Goal: Task Accomplishment & Management: Complete application form

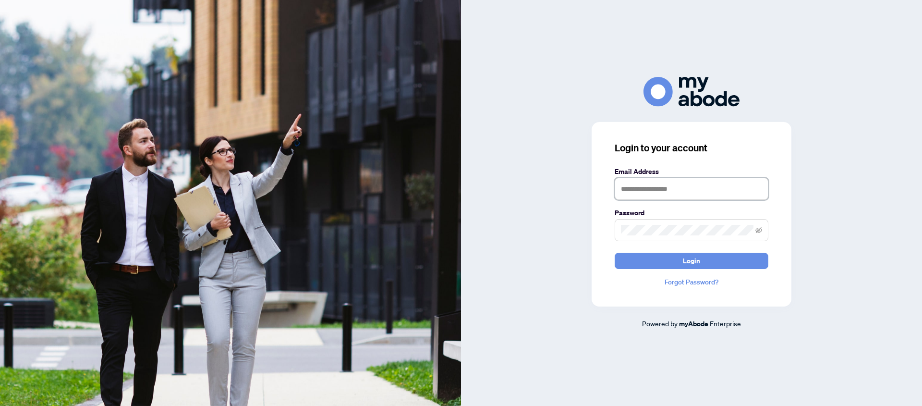
click at [672, 192] on input "text" at bounding box center [692, 189] width 154 height 22
click at [758, 232] on icon "eye-invisible" at bounding box center [758, 230] width 7 height 6
type input "**********"
click at [698, 263] on span "Login" at bounding box center [691, 260] width 17 height 15
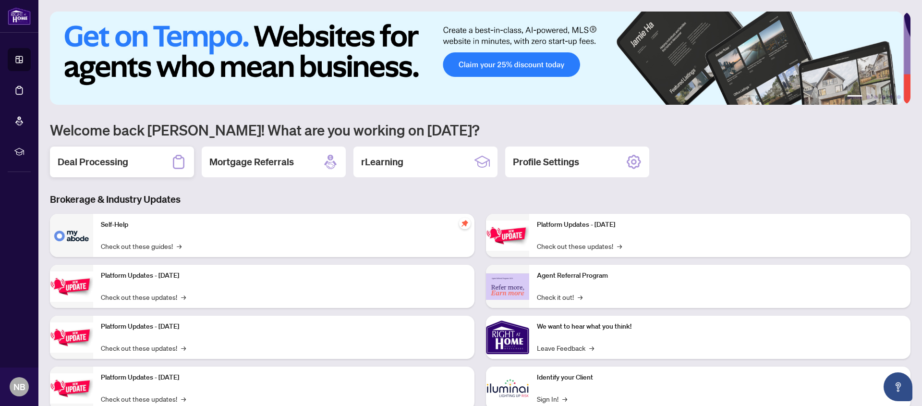
click at [102, 164] on h2 "Deal Processing" at bounding box center [93, 161] width 71 height 13
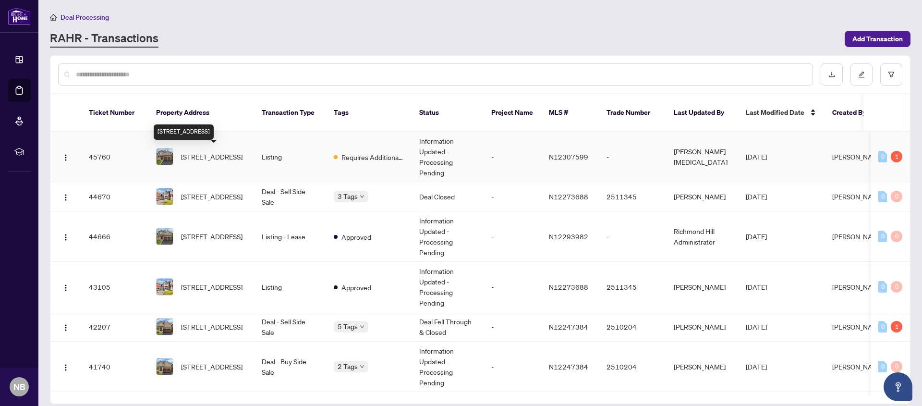
click at [207, 156] on span "90 Maplebank Cres, Whitchurch-Stouffville, Ontario L4A 0R8, Canada" at bounding box center [211, 156] width 61 height 11
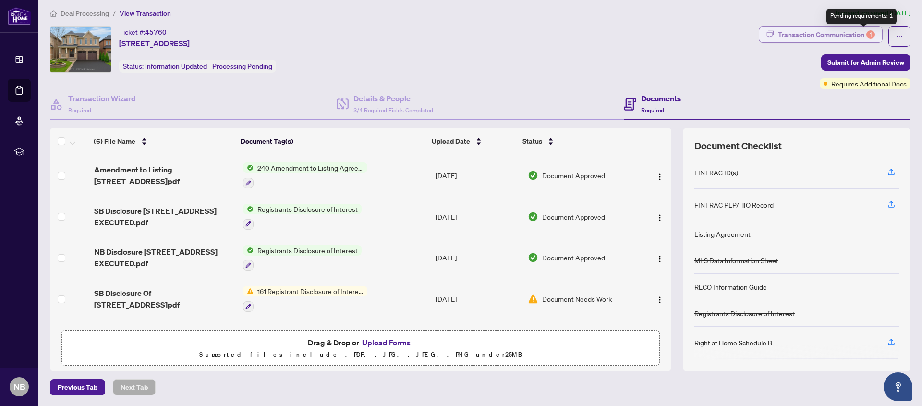
click at [866, 36] on div "1" at bounding box center [870, 34] width 9 height 9
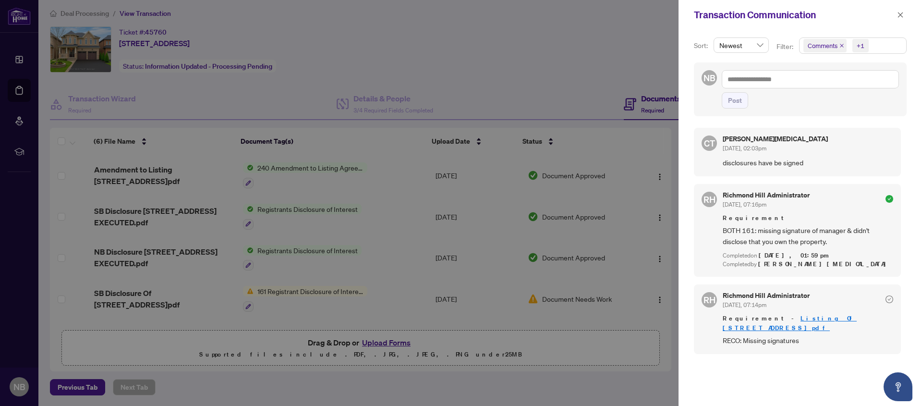
click at [592, 59] on div at bounding box center [461, 203] width 922 height 406
click at [901, 15] on icon "close" at bounding box center [900, 15] width 7 height 7
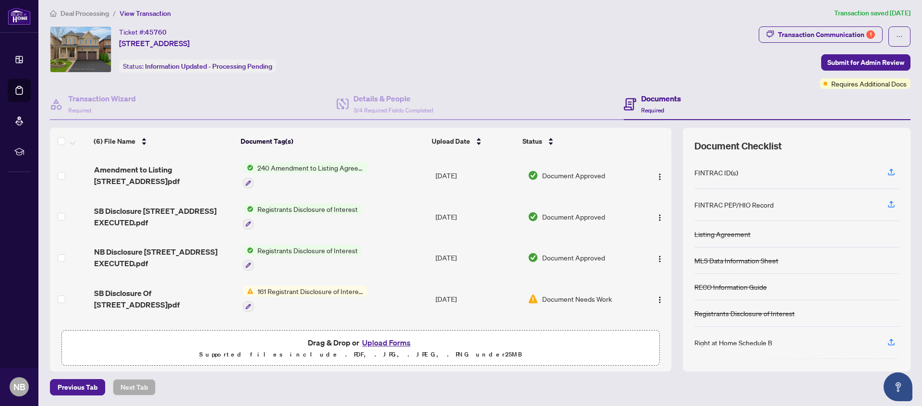
click at [383, 344] on button "Upload Forms" at bounding box center [386, 342] width 54 height 12
click at [393, 342] on button "Upload Forms" at bounding box center [386, 342] width 54 height 12
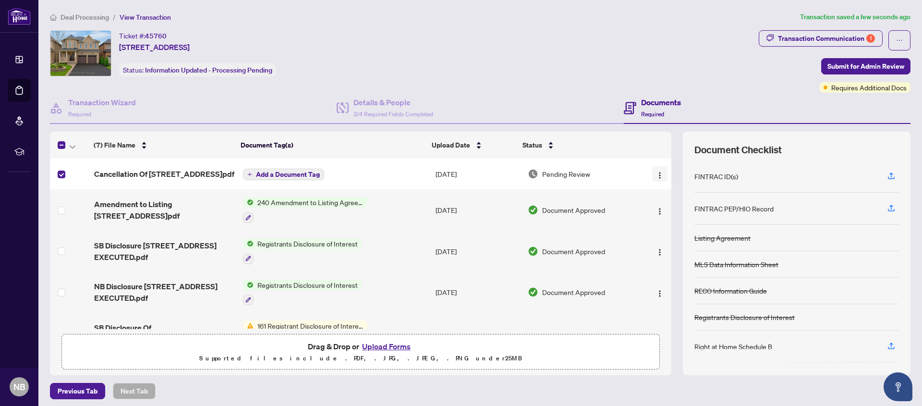
click at [656, 179] on img "button" at bounding box center [660, 175] width 8 height 8
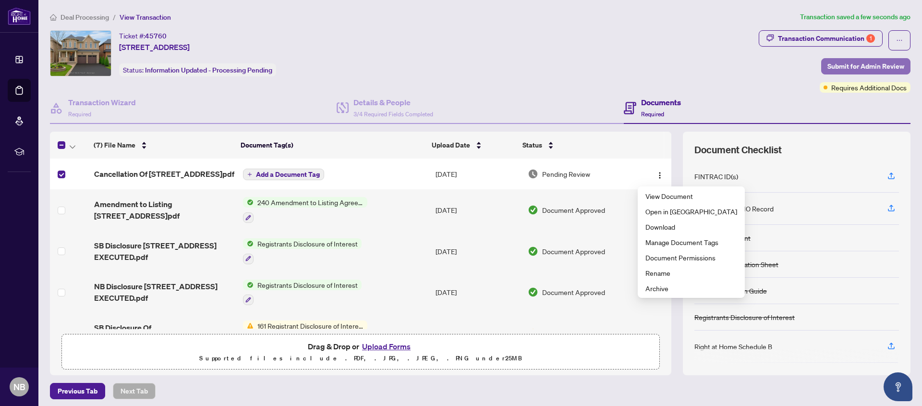
click at [876, 67] on span "Submit for Admin Review" at bounding box center [865, 66] width 77 height 15
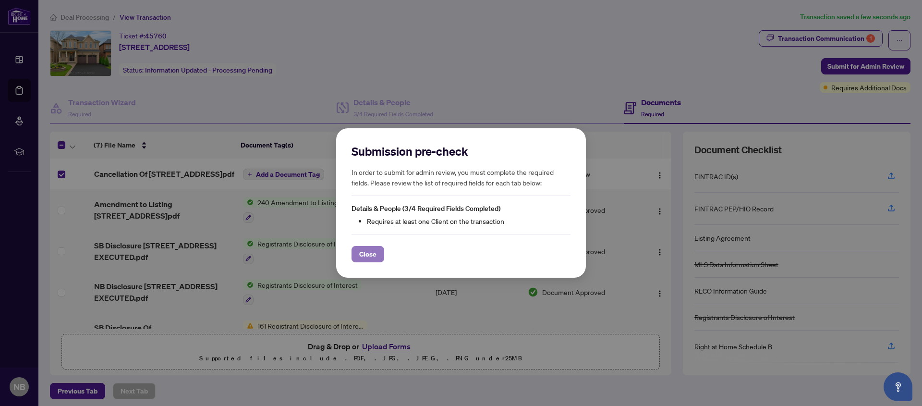
click at [371, 255] on span "Close" at bounding box center [367, 253] width 17 height 15
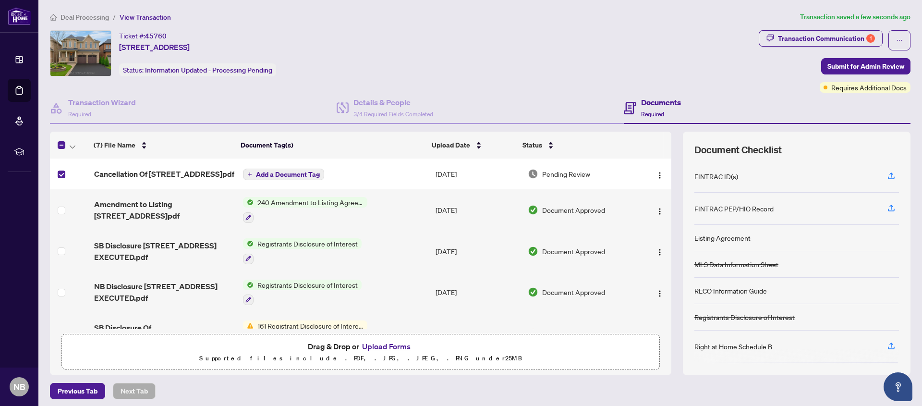
click at [283, 178] on span "Add a Document Tag" at bounding box center [288, 174] width 64 height 7
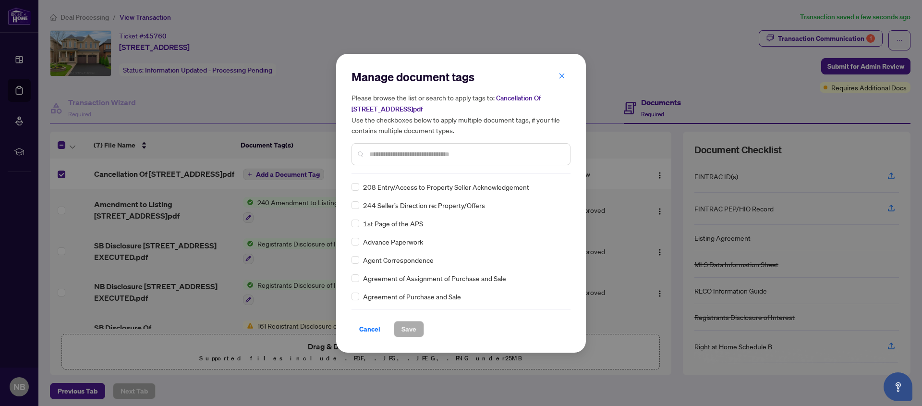
scroll to position [147, 0]
click at [385, 153] on input "text" at bounding box center [465, 154] width 193 height 11
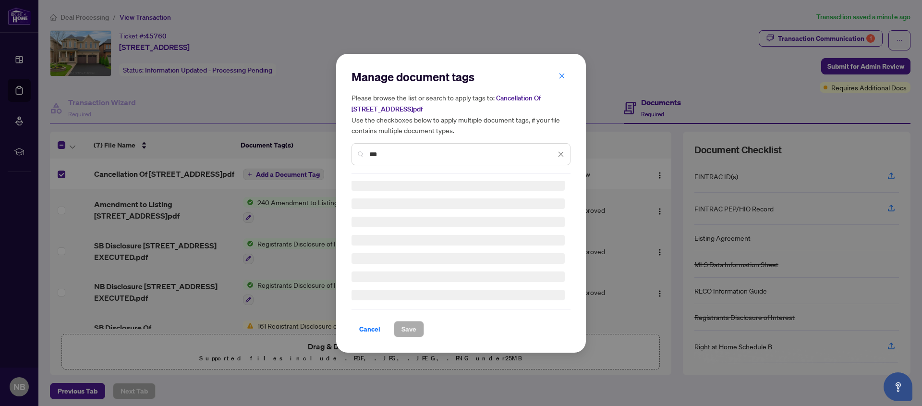
scroll to position [0, 0]
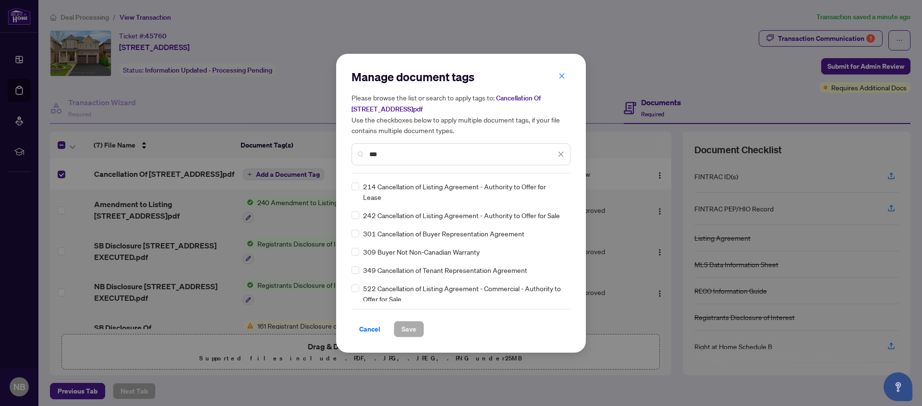
type input "***"
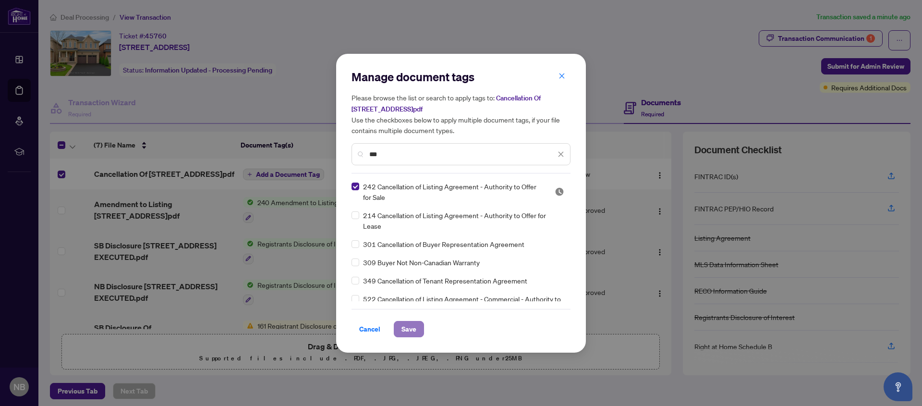
click at [405, 329] on span "Save" at bounding box center [408, 328] width 15 height 15
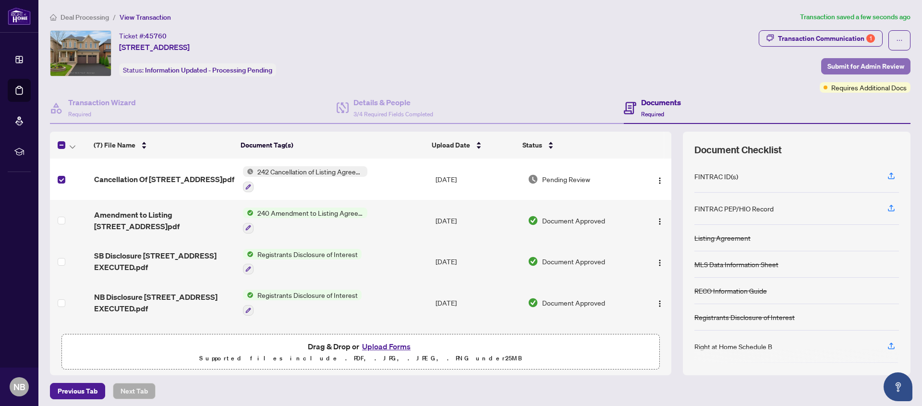
click at [893, 67] on span "Submit for Admin Review" at bounding box center [865, 66] width 77 height 15
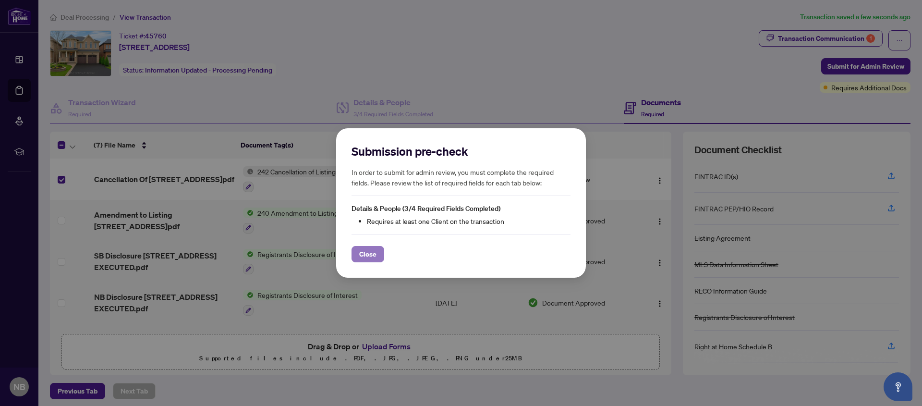
click at [373, 258] on span "Close" at bounding box center [367, 253] width 17 height 15
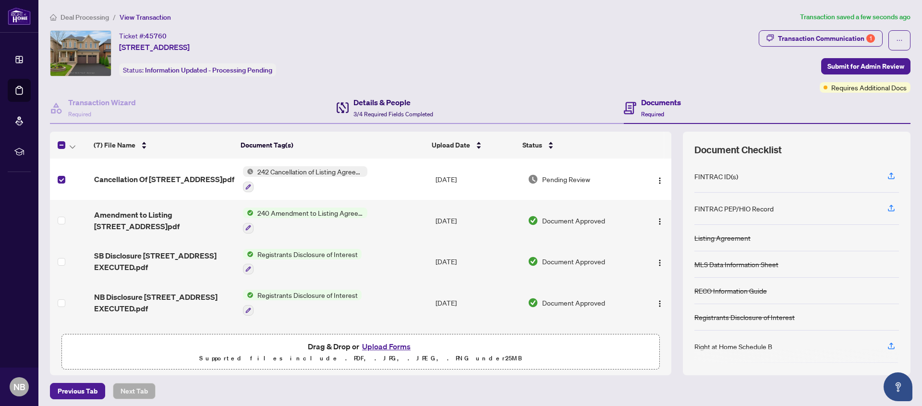
click at [383, 105] on h4 "Details & People" at bounding box center [393, 103] width 80 height 12
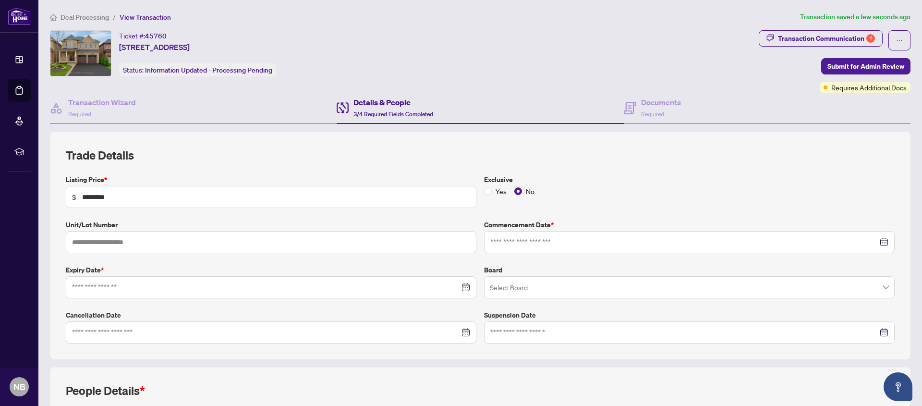
type input "**********"
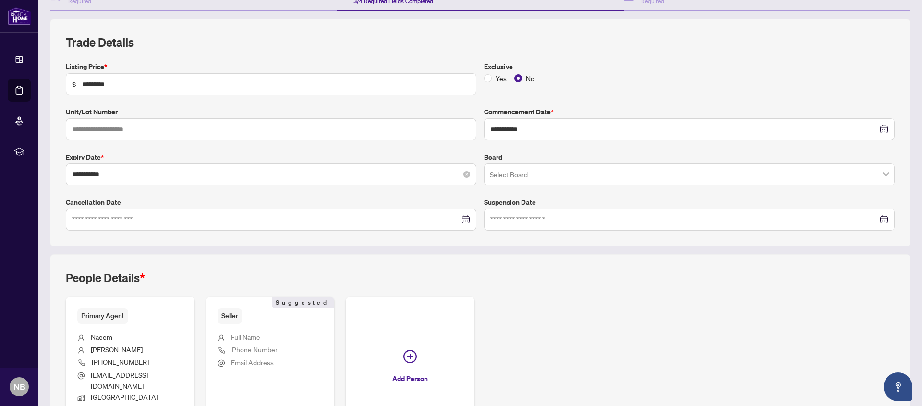
scroll to position [186, 0]
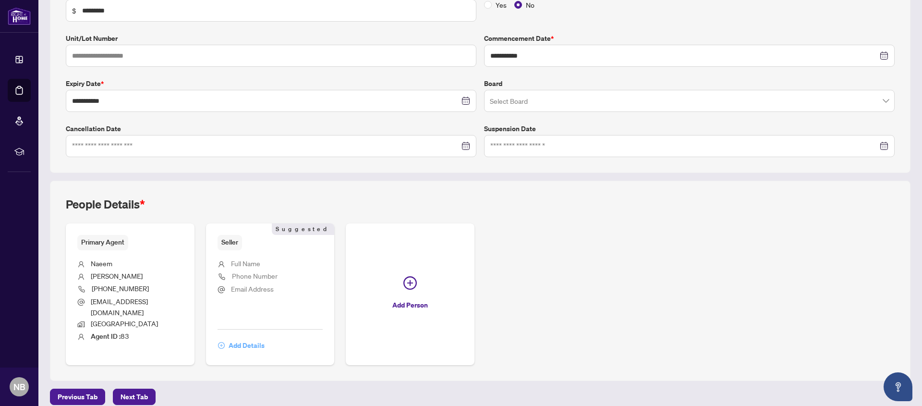
click at [242, 338] on span "Add Details" at bounding box center [247, 345] width 36 height 15
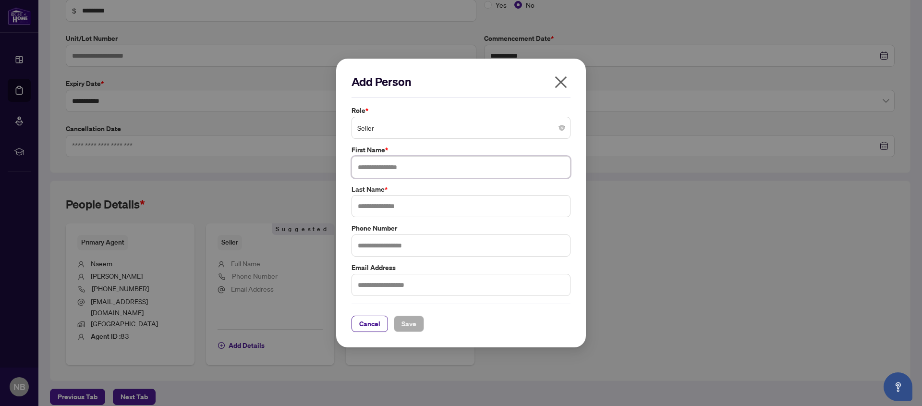
click at [408, 171] on input "text" at bounding box center [460, 167] width 219 height 22
type input "*****"
click at [380, 207] on input "text" at bounding box center [460, 206] width 219 height 22
type input "******"
click at [374, 245] on input "text" at bounding box center [460, 245] width 219 height 22
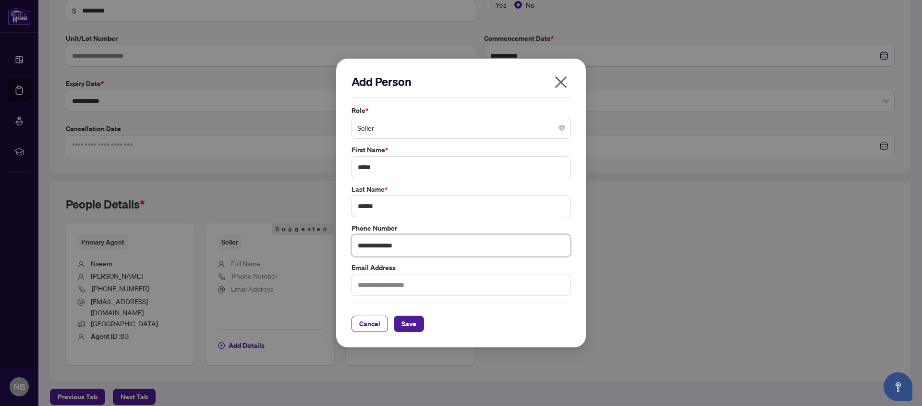
type input "**********"
click at [392, 286] on input "text" at bounding box center [460, 285] width 219 height 22
type input "*"
type input "**********"
click at [410, 327] on span "Save" at bounding box center [408, 323] width 15 height 15
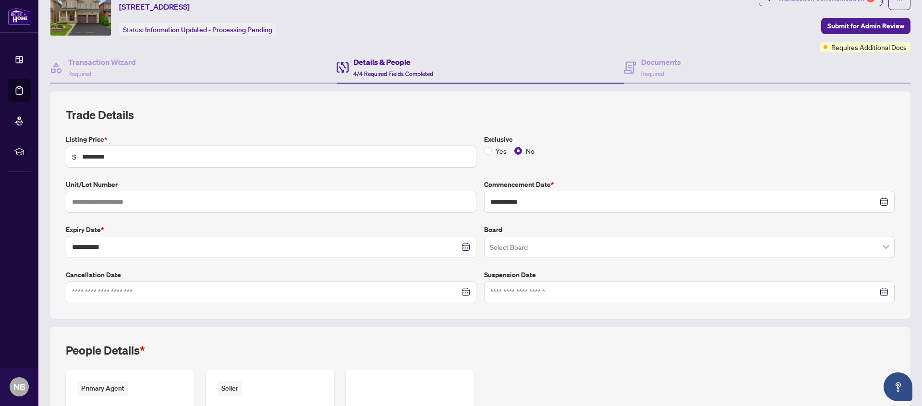
scroll to position [0, 0]
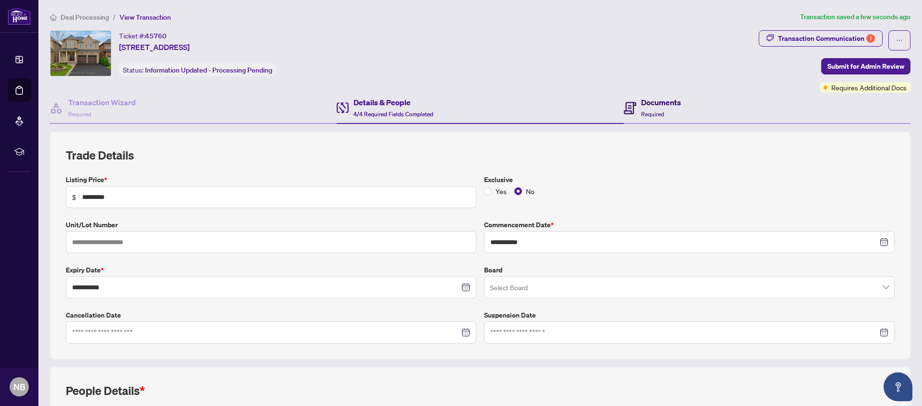
click at [646, 104] on h4 "Documents" at bounding box center [661, 103] width 40 height 12
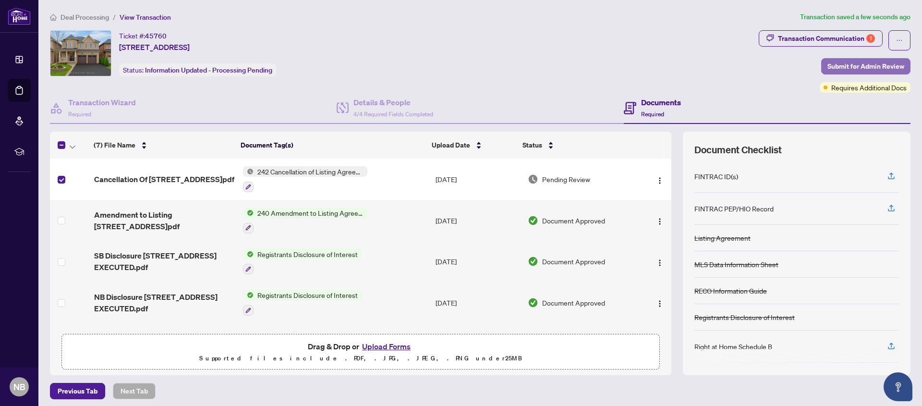
click at [877, 66] on span "Submit for Admin Review" at bounding box center [865, 66] width 77 height 15
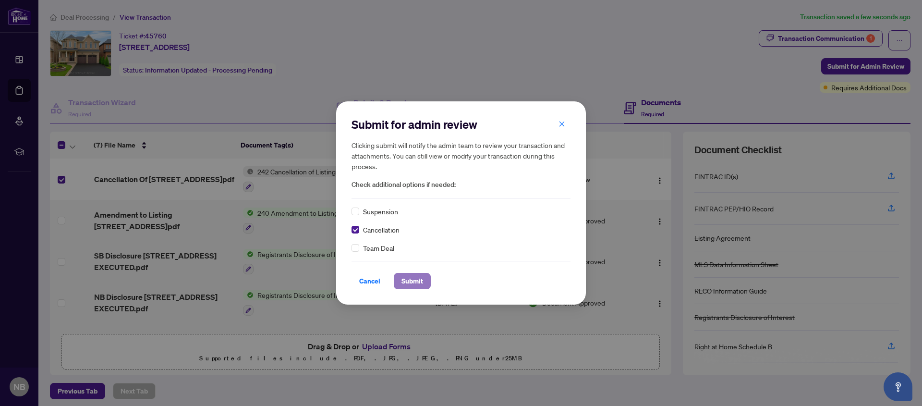
click at [406, 283] on span "Submit" at bounding box center [412, 280] width 22 height 15
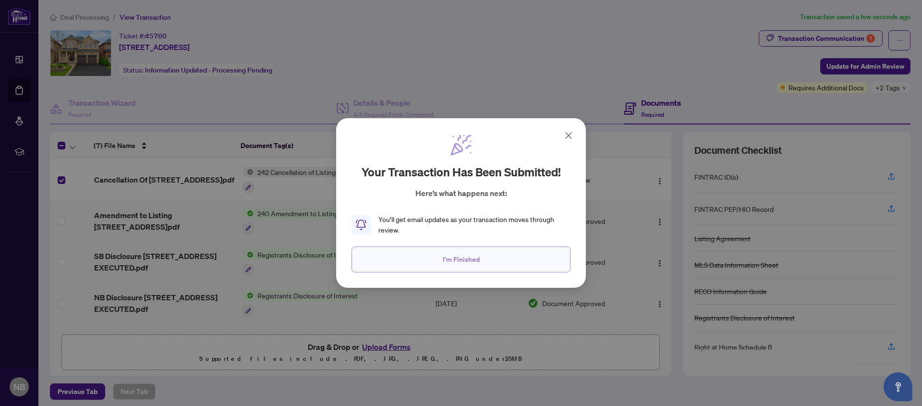
click at [465, 261] on span "I'm Finished" at bounding box center [461, 259] width 37 height 15
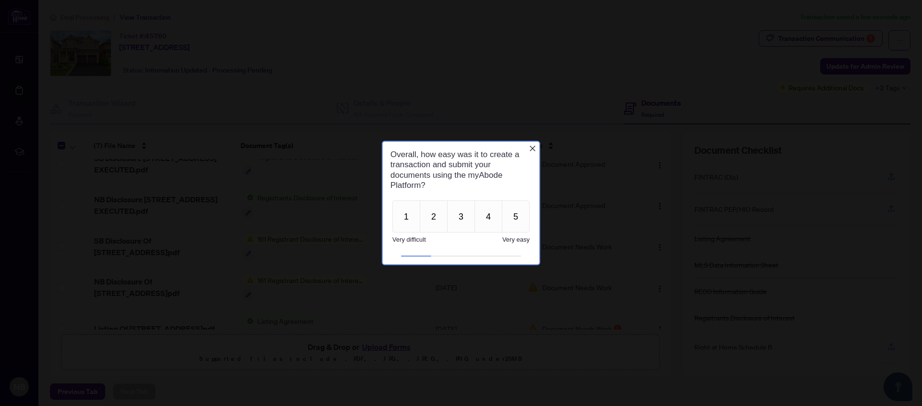
click at [533, 149] on icon "Close button" at bounding box center [533, 149] width 8 height 8
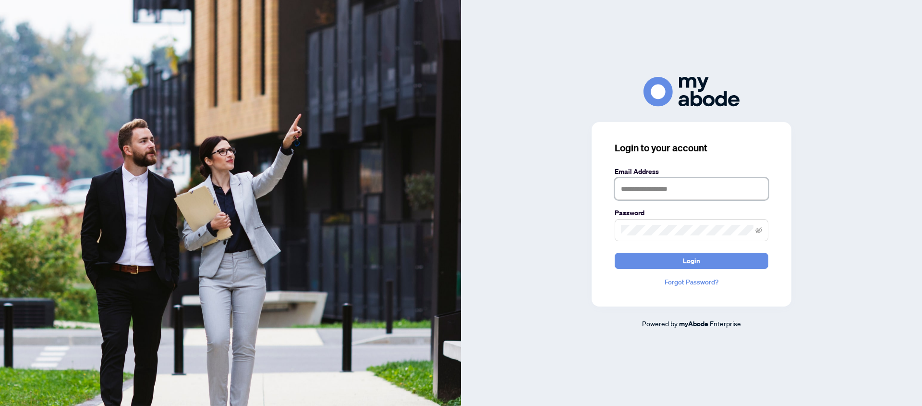
click at [658, 189] on input "text" at bounding box center [692, 189] width 154 height 22
type input "**********"
click at [694, 263] on span "Login" at bounding box center [691, 260] width 17 height 15
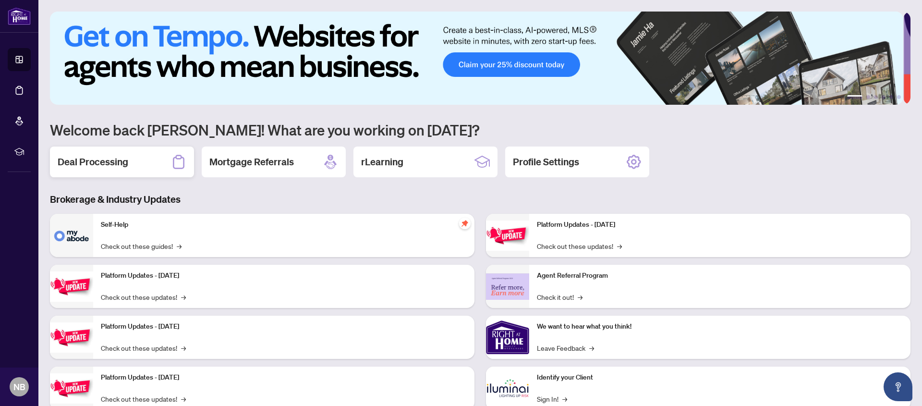
click at [99, 163] on h2 "Deal Processing" at bounding box center [93, 161] width 71 height 13
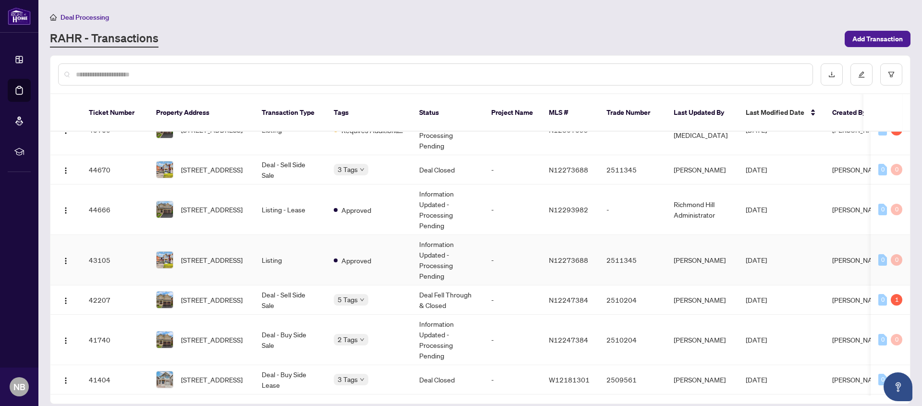
scroll to position [19, 0]
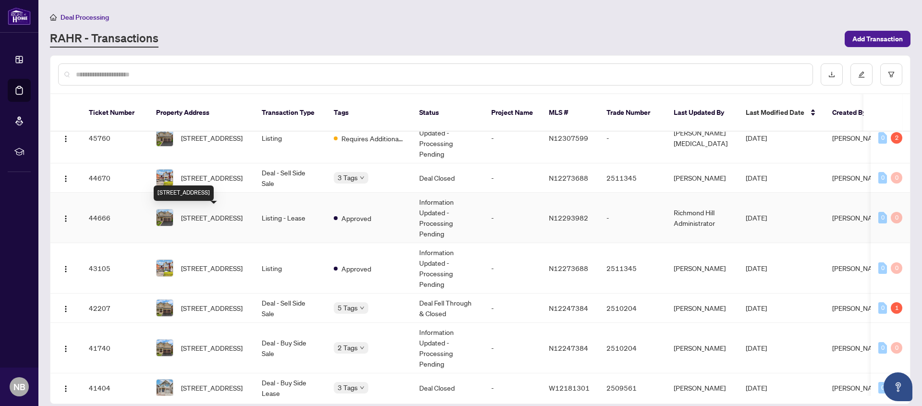
click at [216, 218] on span "[STREET_ADDRESS]" at bounding box center [211, 217] width 61 height 11
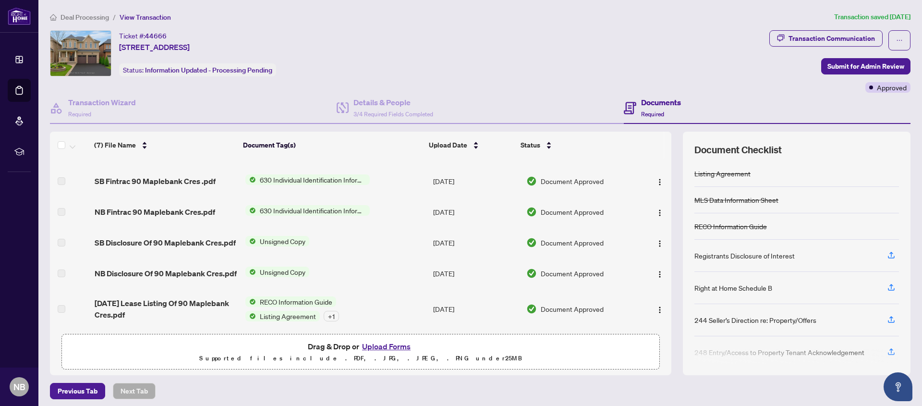
scroll to position [82, 0]
click at [395, 344] on button "Upload Forms" at bounding box center [386, 346] width 54 height 12
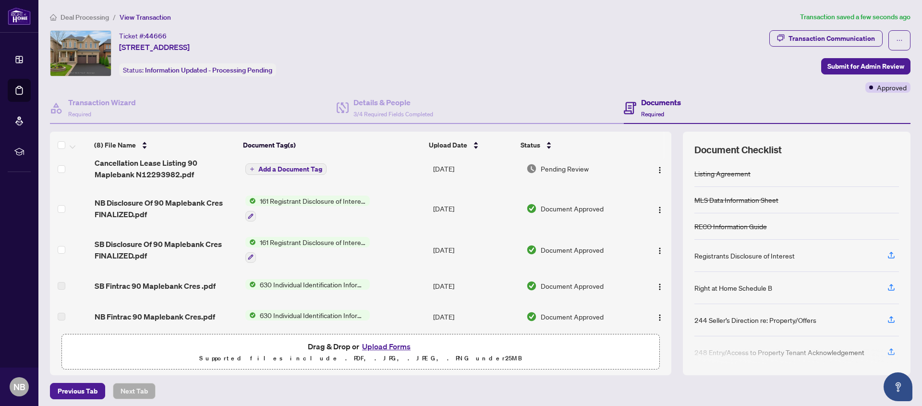
scroll to position [0, 0]
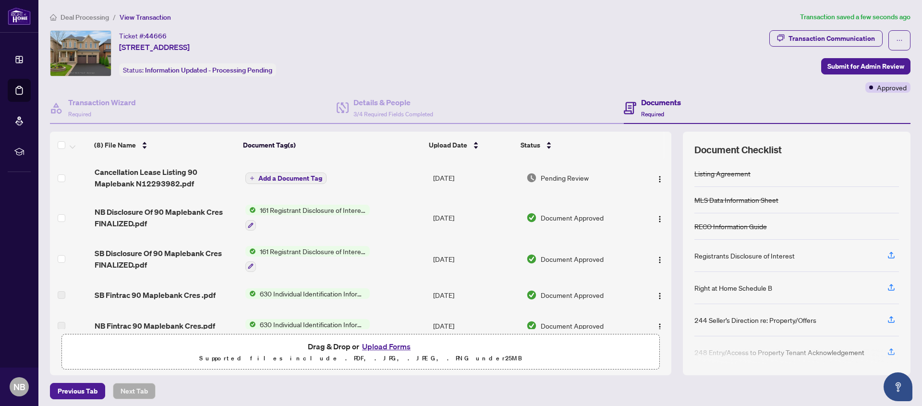
click at [265, 177] on span "Add a Document Tag" at bounding box center [290, 178] width 64 height 7
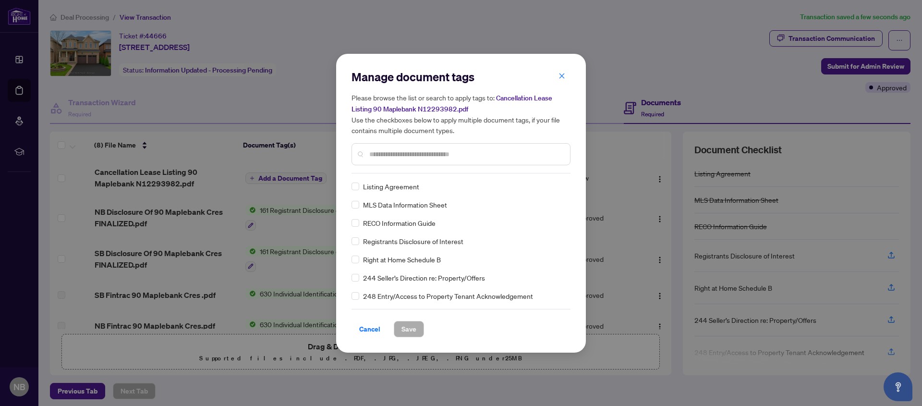
click at [387, 172] on div "Manage document tags Please browse the list or search to apply tags to: Cancell…" at bounding box center [460, 121] width 219 height 104
click at [381, 154] on input "text" at bounding box center [465, 154] width 193 height 11
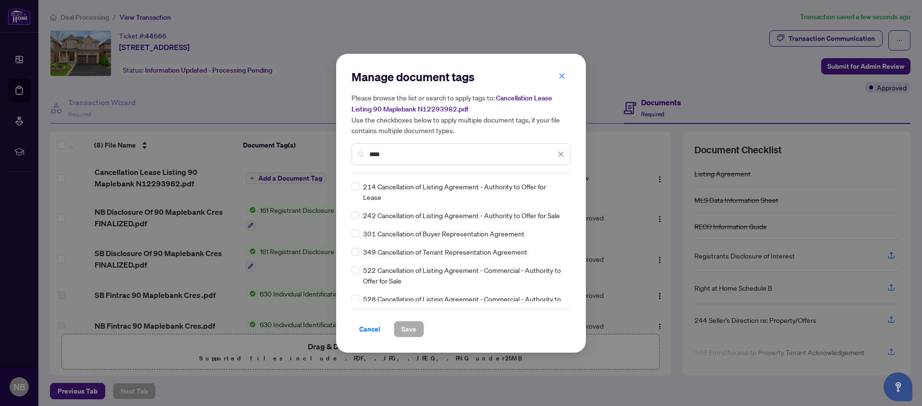
type input "****"
click at [404, 329] on span "Save" at bounding box center [408, 328] width 15 height 15
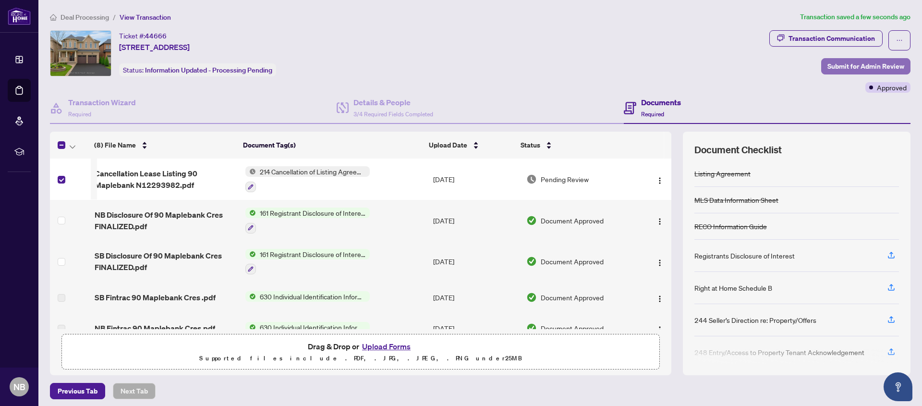
click at [883, 68] on span "Submit for Admin Review" at bounding box center [865, 66] width 77 height 15
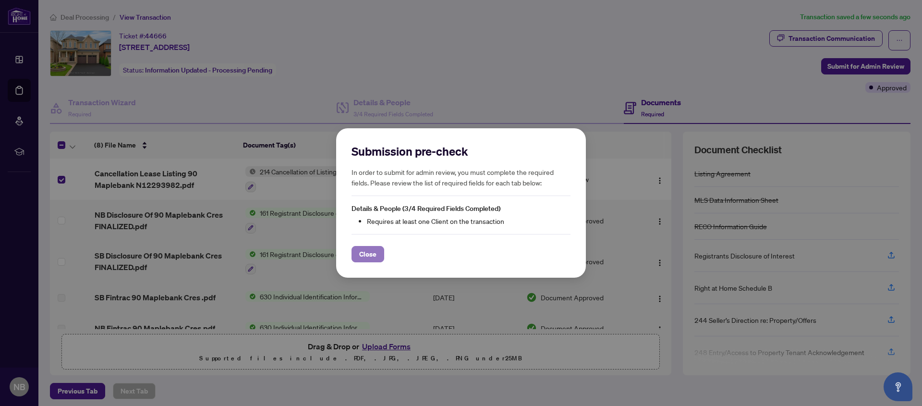
click at [369, 255] on span "Close" at bounding box center [367, 253] width 17 height 15
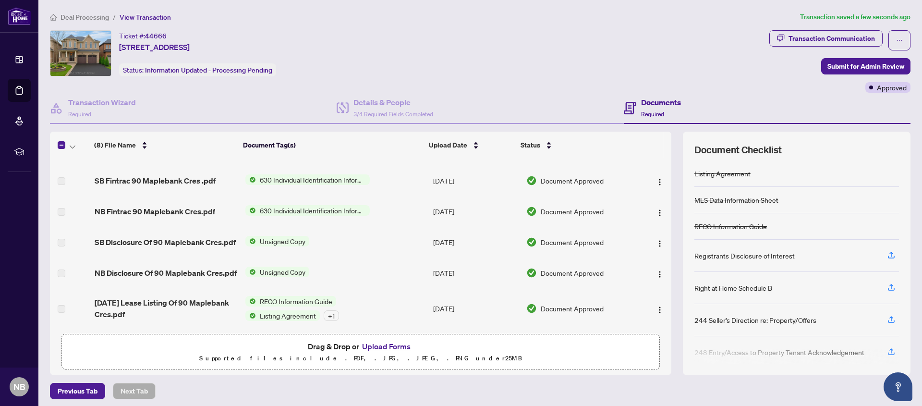
scroll to position [138, 0]
click at [393, 113] on span "3/4 Required Fields Completed" at bounding box center [393, 113] width 80 height 7
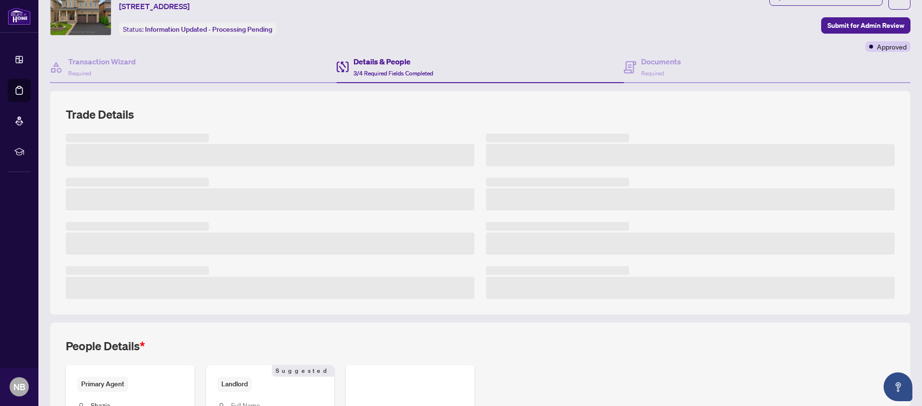
scroll to position [182, 0]
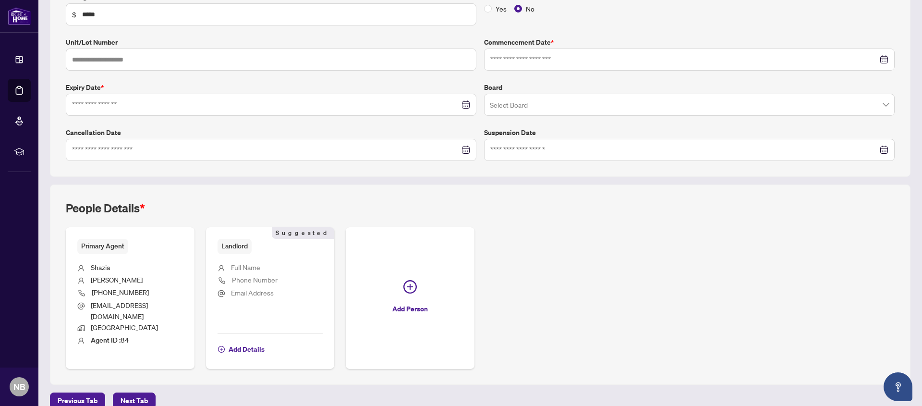
type input "**********"
click at [244, 341] on span "Add Details" at bounding box center [247, 348] width 36 height 15
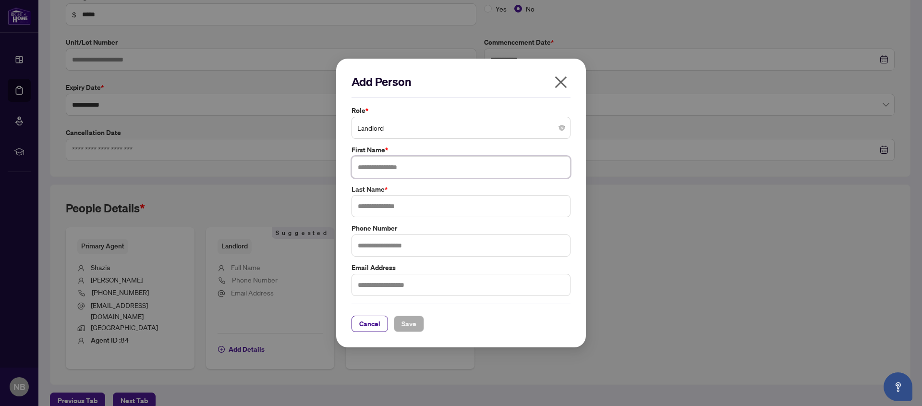
click at [382, 167] on input "text" at bounding box center [460, 167] width 219 height 22
type input "*****"
click at [376, 206] on input "text" at bounding box center [460, 206] width 219 height 22
type input "******"
click at [379, 244] on input "text" at bounding box center [460, 245] width 219 height 22
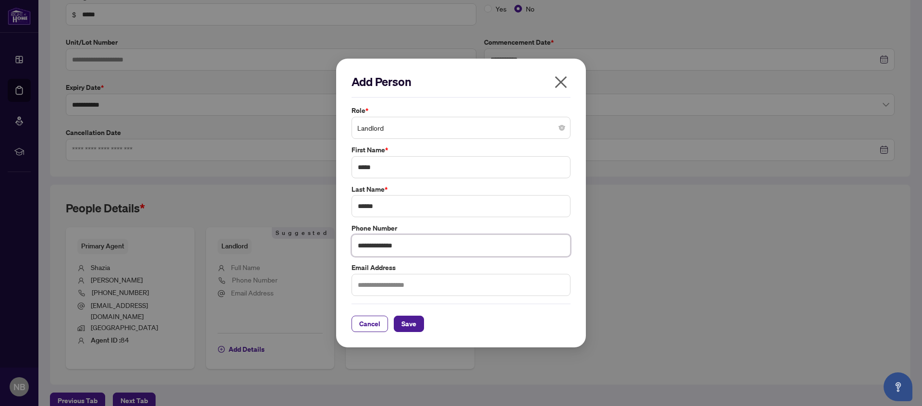
type input "**********"
click at [392, 291] on input "text" at bounding box center [460, 285] width 219 height 22
type input "**********"
click at [407, 324] on span "Save" at bounding box center [408, 323] width 15 height 15
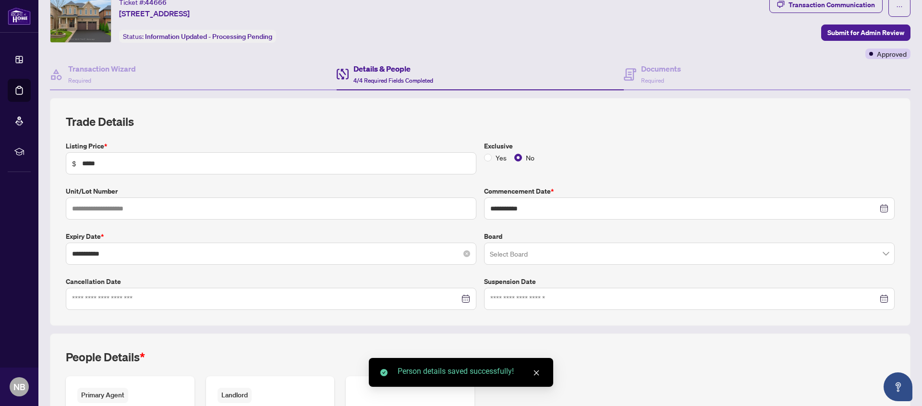
scroll to position [0, 0]
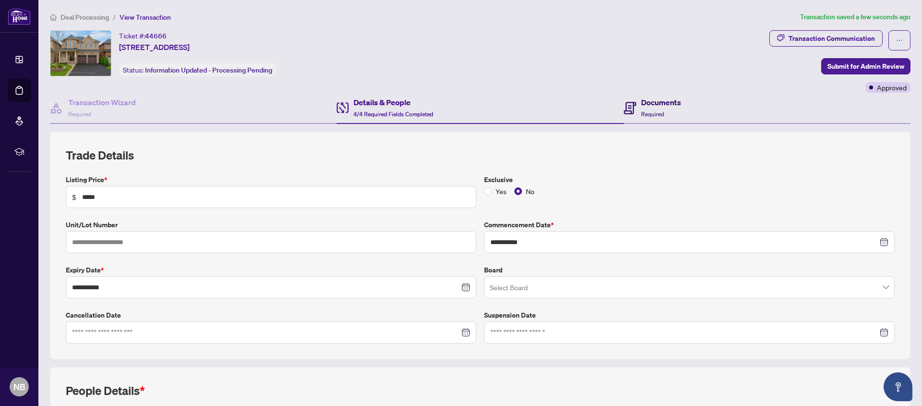
click at [657, 104] on h4 "Documents" at bounding box center [661, 103] width 40 height 12
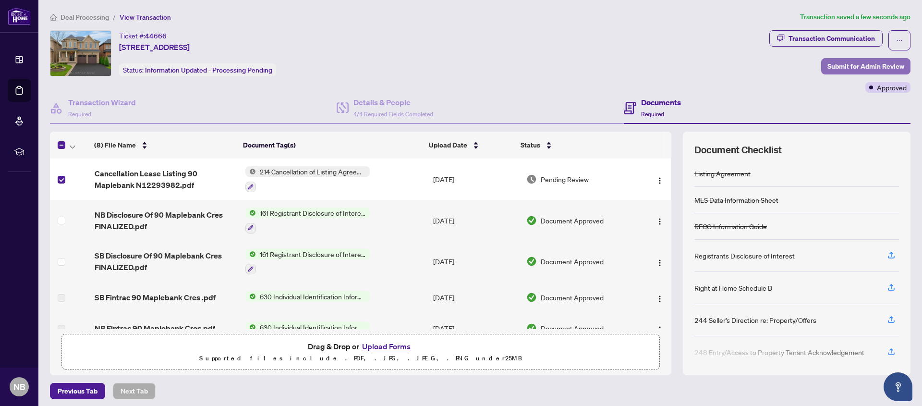
click at [881, 66] on span "Submit for Admin Review" at bounding box center [865, 66] width 77 height 15
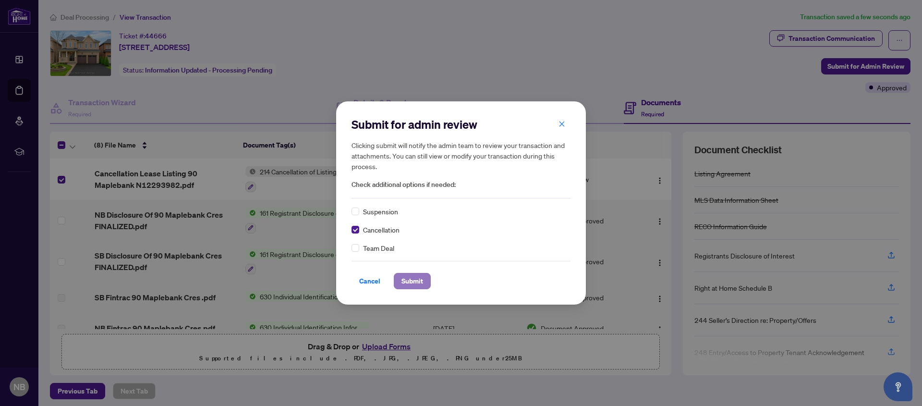
click at [406, 282] on span "Submit" at bounding box center [412, 280] width 22 height 15
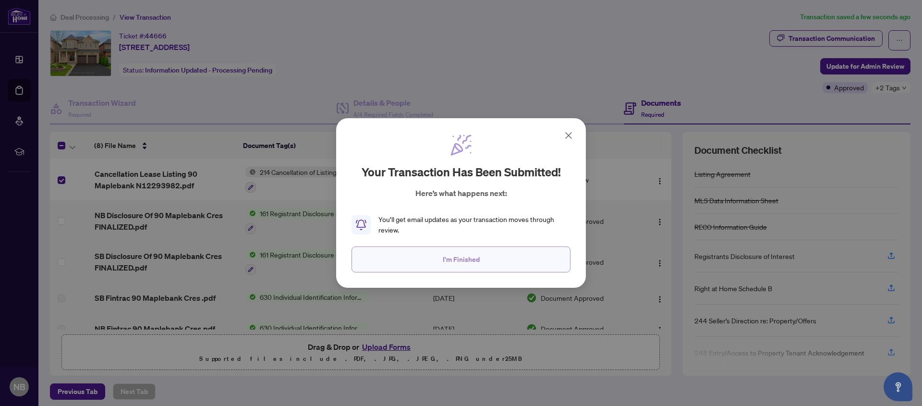
click at [465, 263] on span "I'm Finished" at bounding box center [461, 259] width 37 height 15
